Goal: Task Accomplishment & Management: Manage account settings

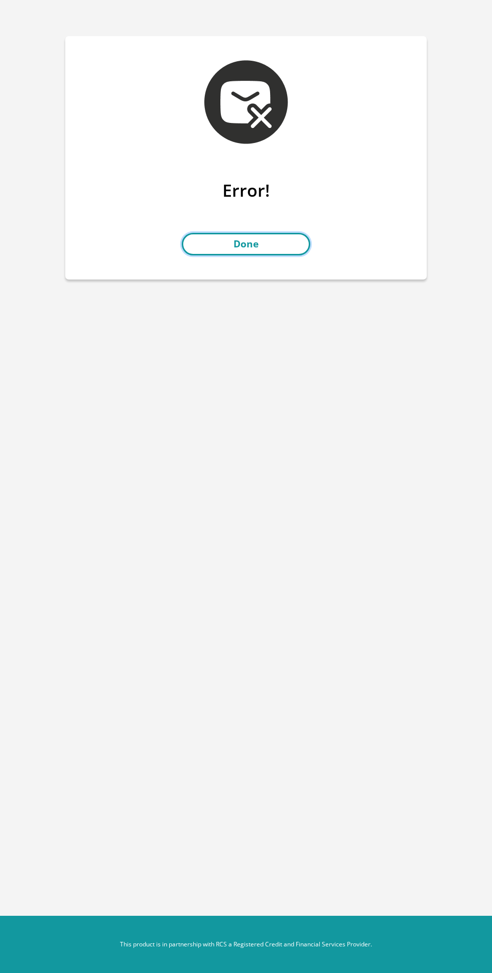
click at [281, 250] on link "Done" at bounding box center [246, 244] width 128 height 23
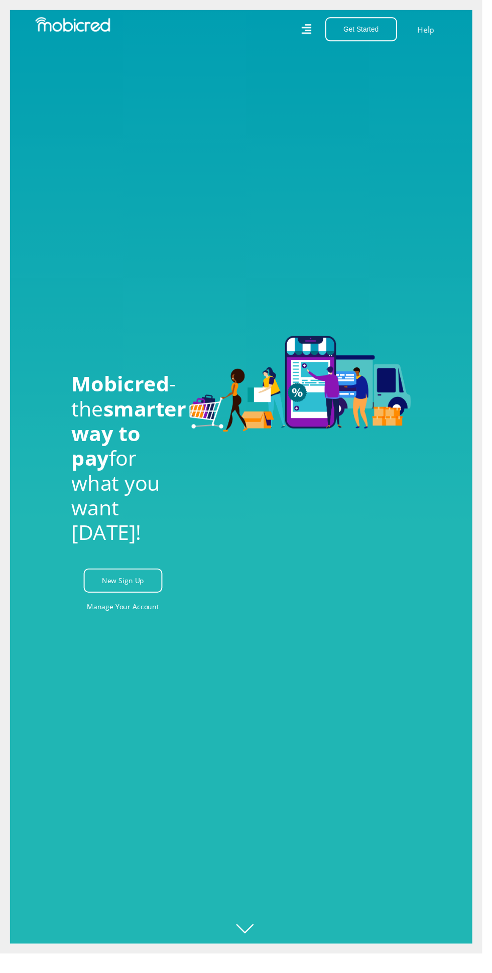
click at [317, 35] on icon at bounding box center [312, 30] width 10 height 10
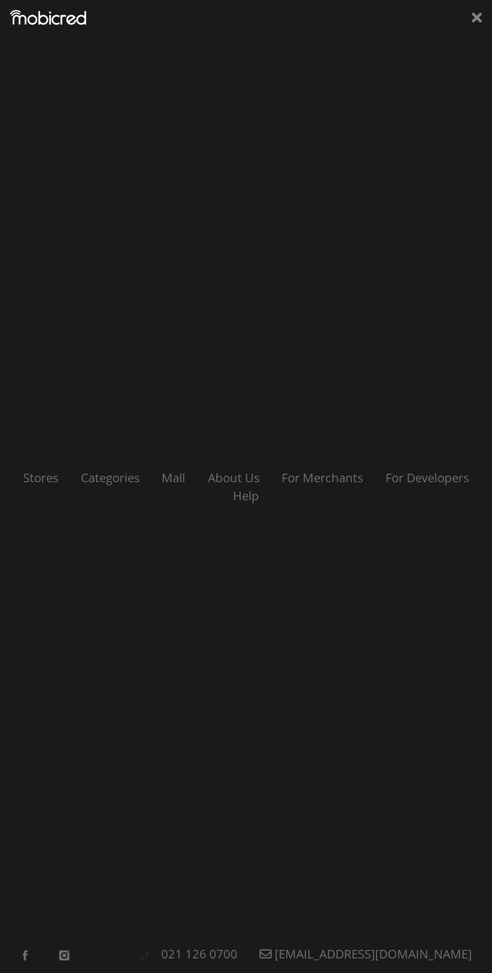
scroll to position [0, 452]
click at [475, 18] on icon at bounding box center [477, 18] width 10 height 10
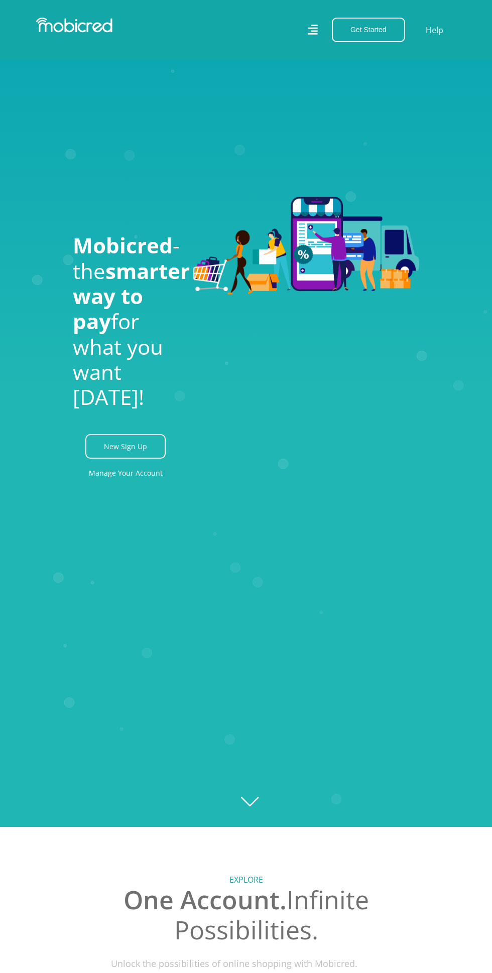
scroll to position [143, 0]
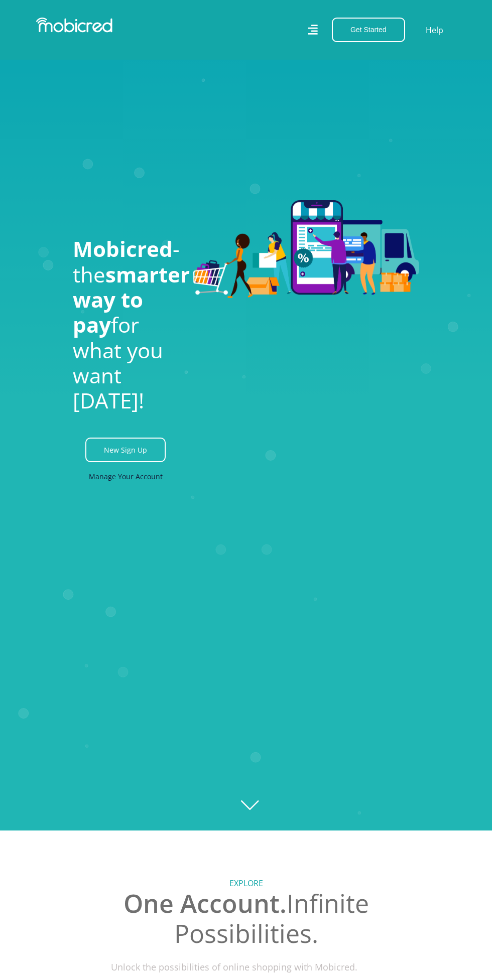
click at [151, 488] on link "Manage Your Account" at bounding box center [126, 476] width 74 height 23
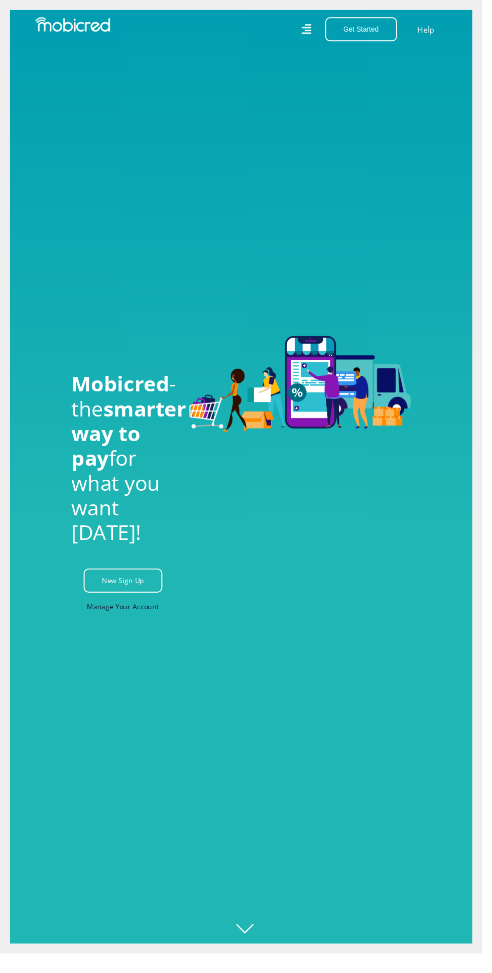
click at [148, 630] on link "Manage Your Account" at bounding box center [126, 619] width 74 height 23
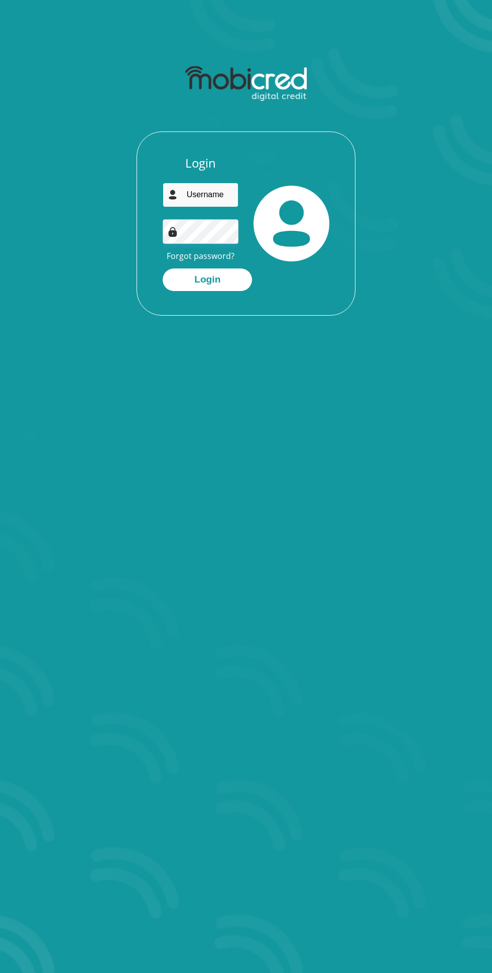
click at [229, 195] on input "email" at bounding box center [201, 195] width 76 height 25
type input "tsebowisdommokoena@gmail.com"
click at [163, 268] on button "Login" at bounding box center [207, 279] width 89 height 23
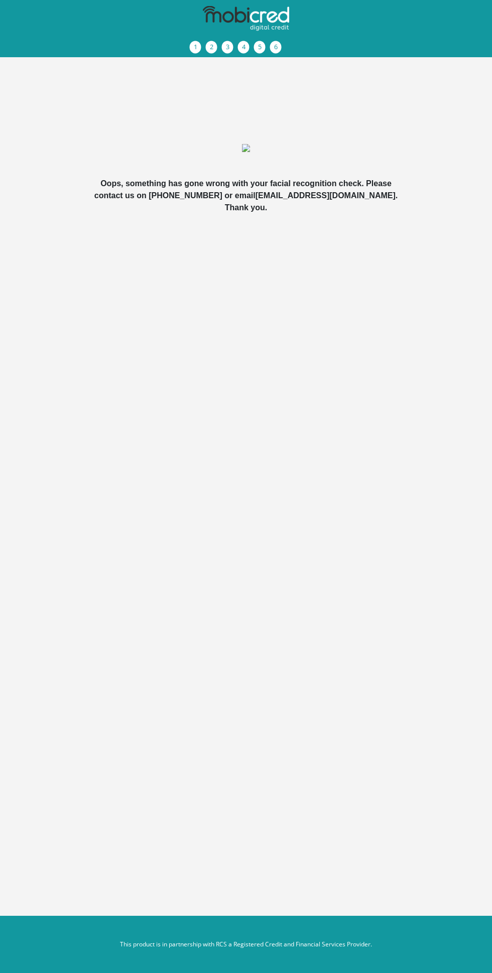
scroll to position [2, 0]
